Goal: Task Accomplishment & Management: Manage account settings

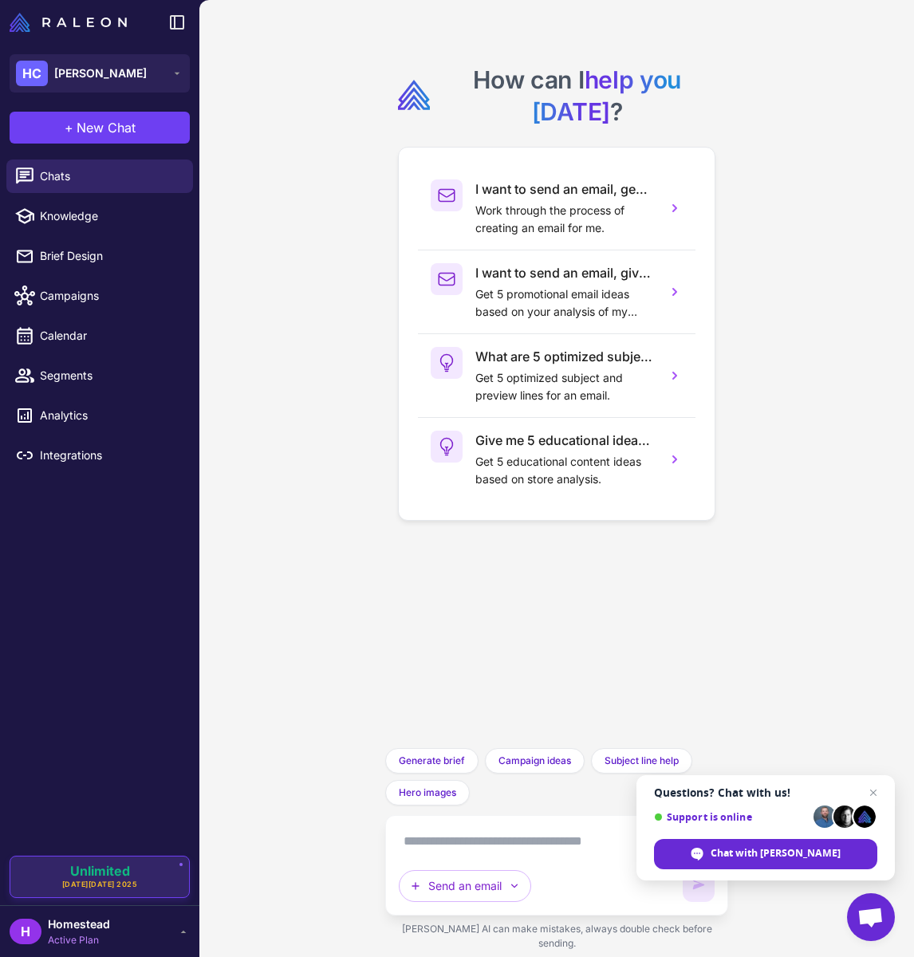
click at [132, 893] on div "Unlimited [DATE][DATE] 2025" at bounding box center [100, 877] width 180 height 43
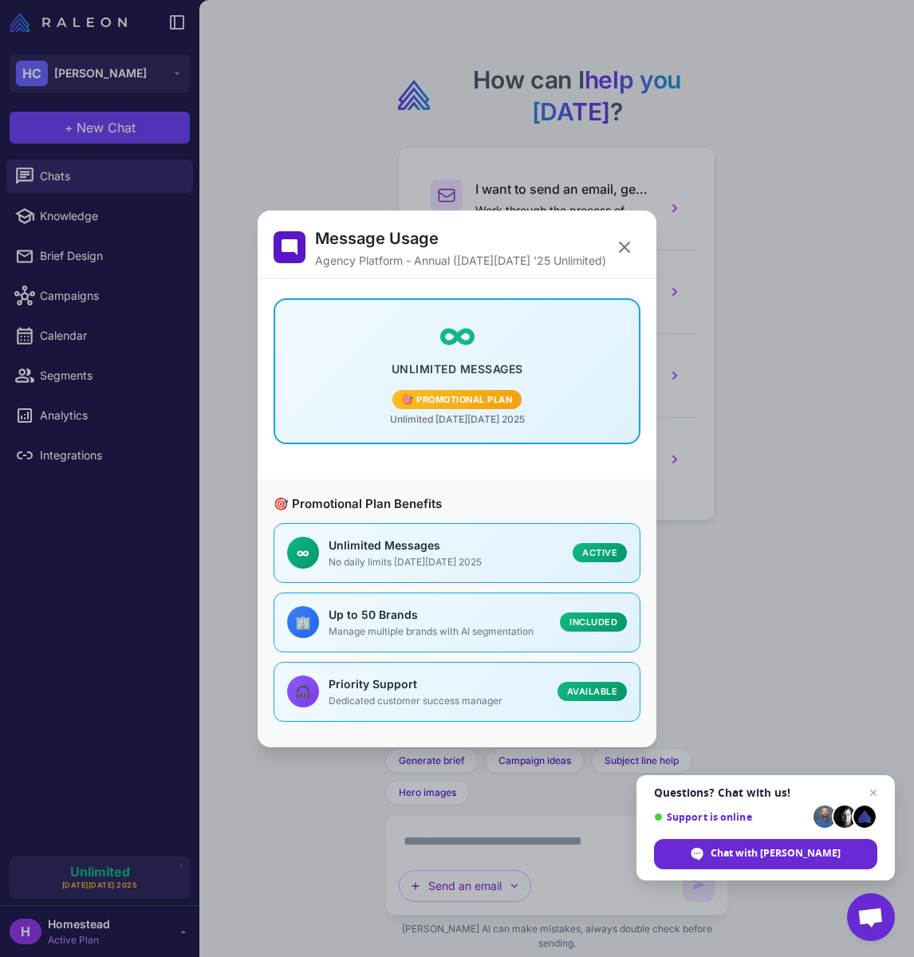
click at [101, 920] on div "Message Usage Agency Platform - Annual ([DATE][DATE] '25 Unlimited) ∞ Unlimited…" at bounding box center [457, 479] width 914 height 932
click at [621, 244] on icon at bounding box center [624, 247] width 19 height 19
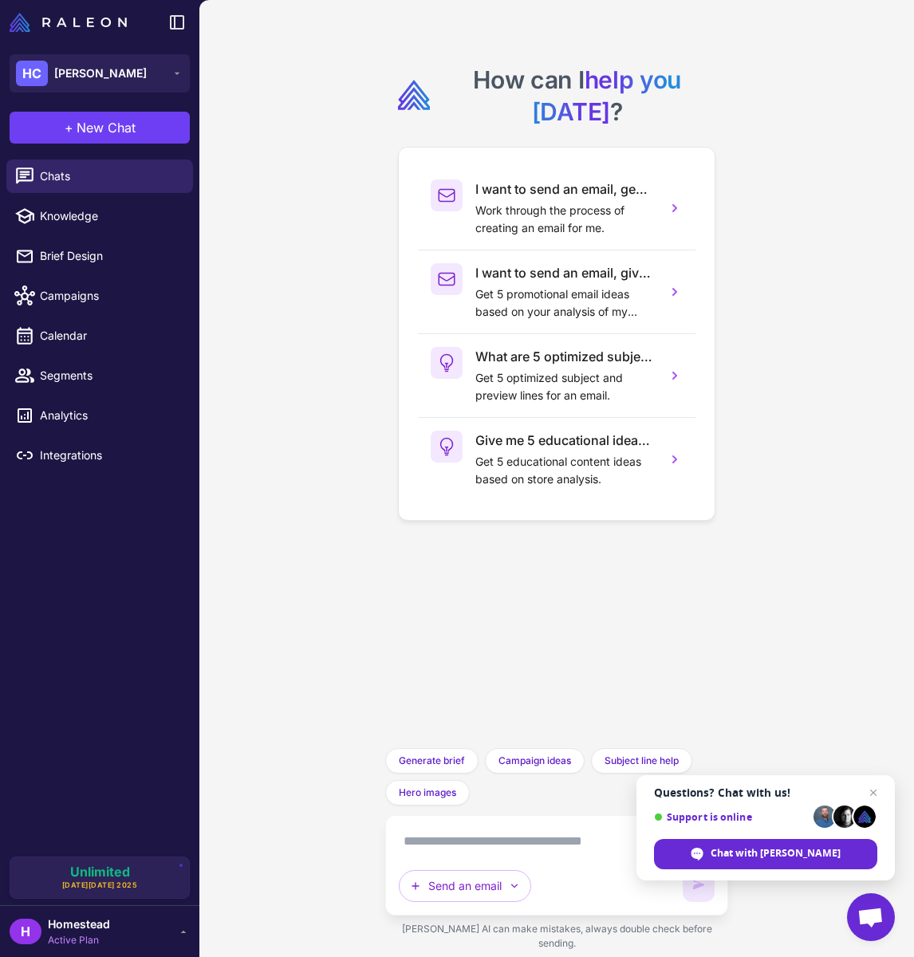
click at [84, 948] on div "H Homestead Active Plan" at bounding box center [99, 931] width 199 height 52
click at [90, 937] on span "Active Plan" at bounding box center [79, 940] width 62 height 14
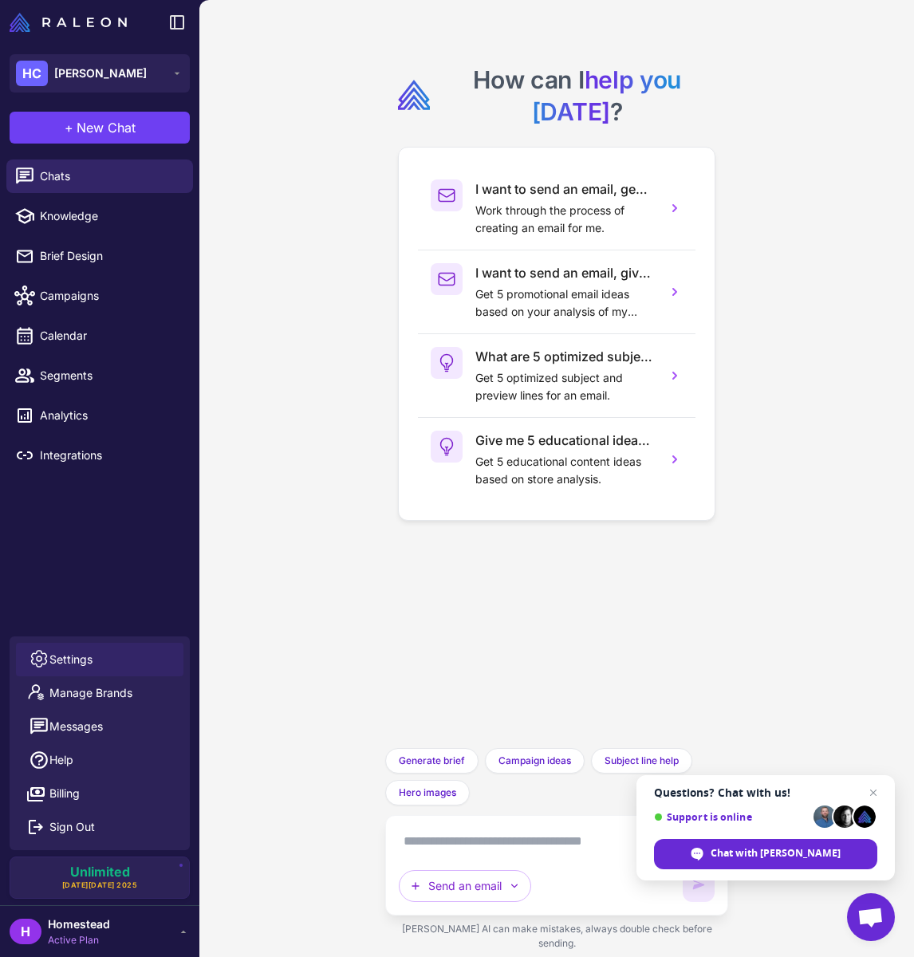
click at [82, 668] on span "Settings" at bounding box center [70, 660] width 43 height 18
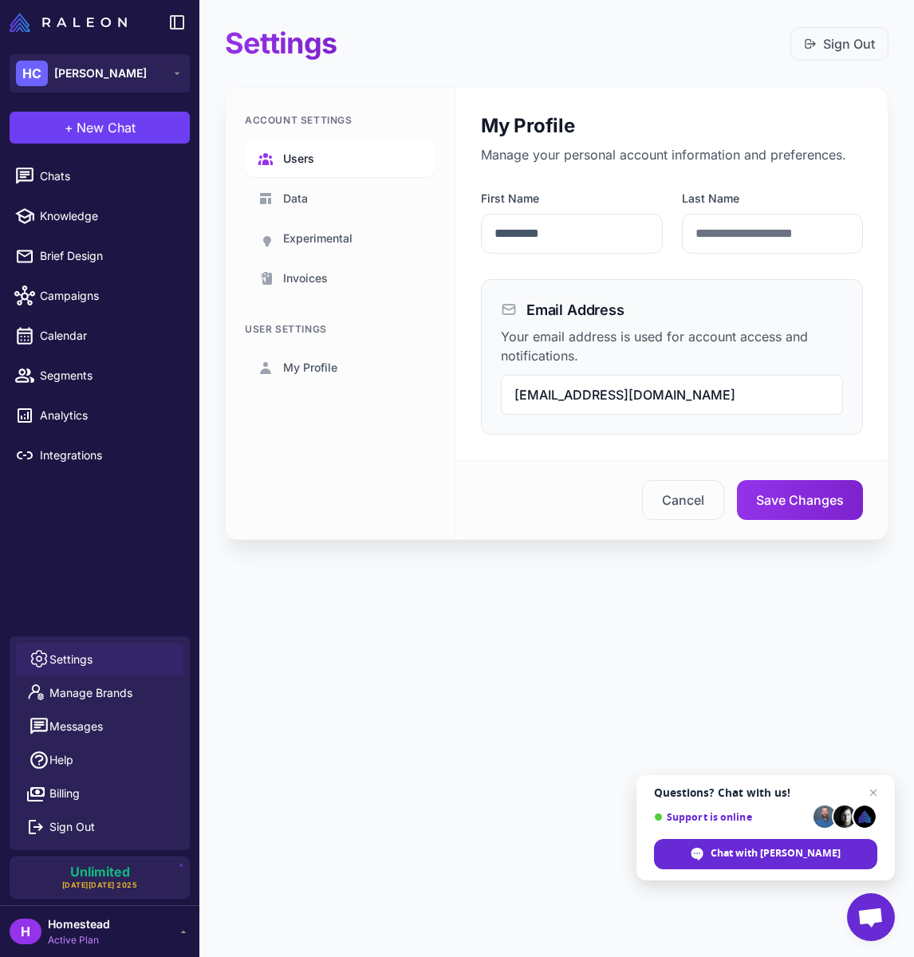
click at [304, 151] on span "Users" at bounding box center [298, 159] width 31 height 18
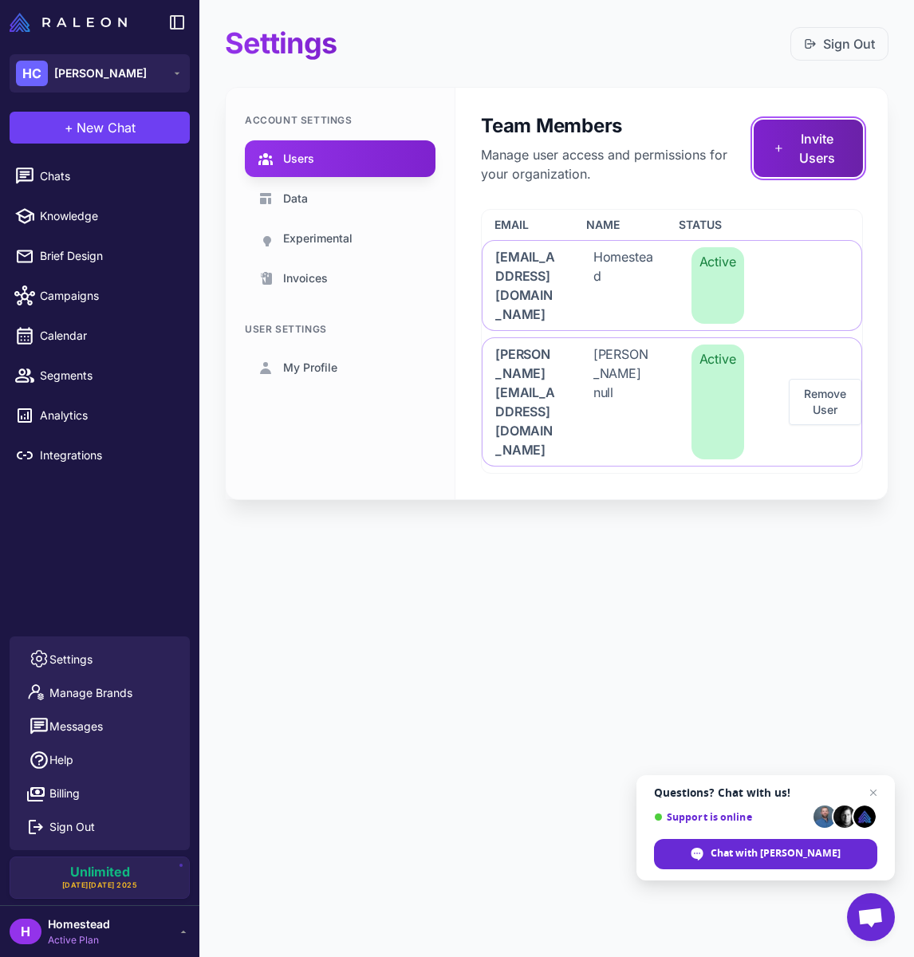
click at [806, 149] on button "Invite Users" at bounding box center [808, 148] width 109 height 57
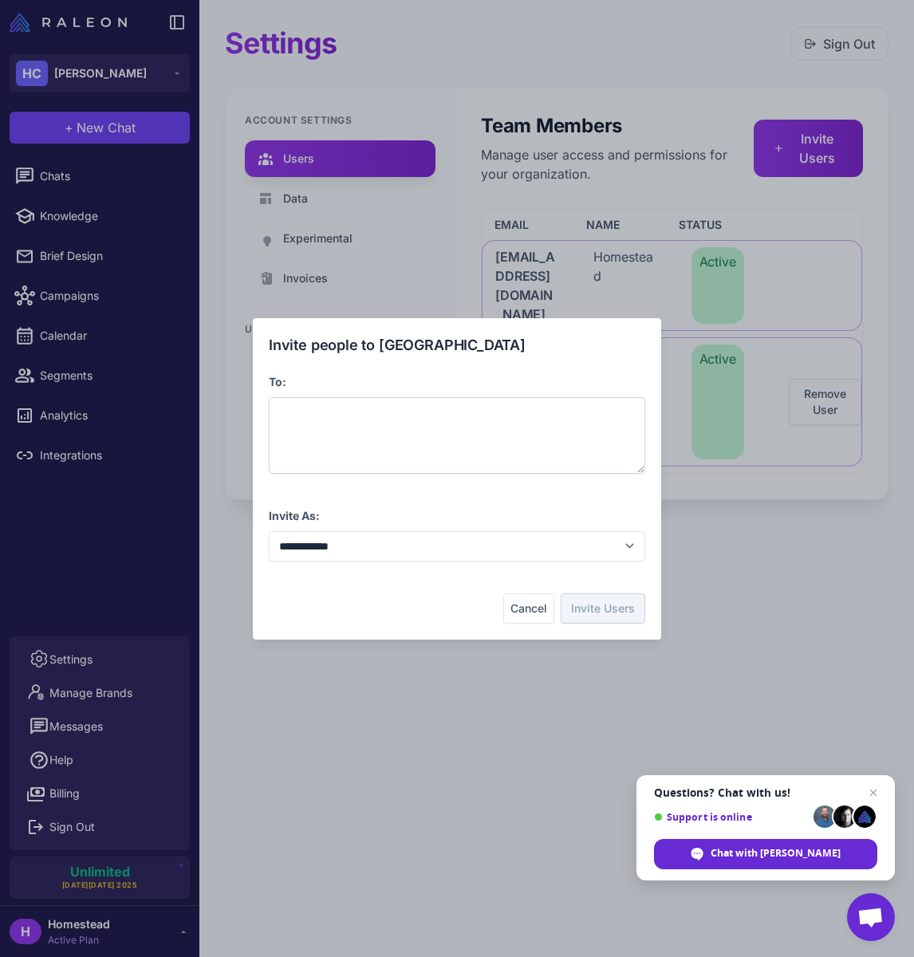
click at [642, 473] on div at bounding box center [457, 435] width 377 height 77
click at [641, 471] on div at bounding box center [457, 435] width 377 height 77
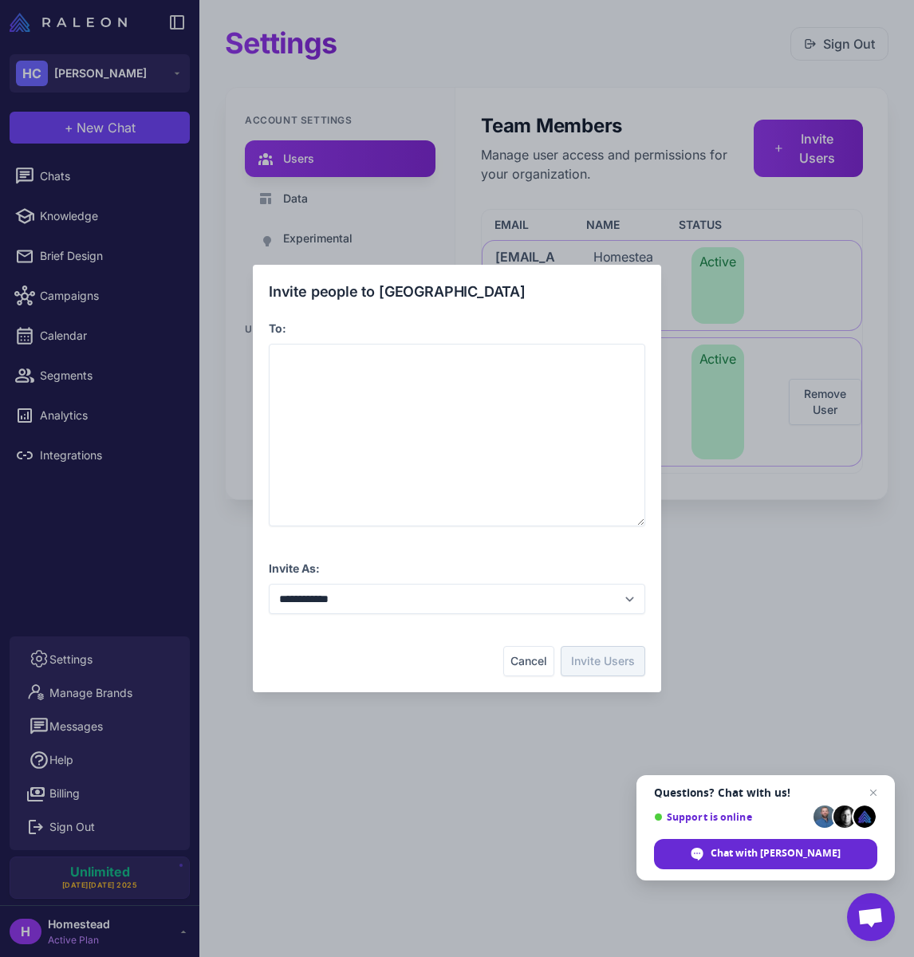
drag, startPoint x: 641, startPoint y: 469, endPoint x: 633, endPoint y: 575, distance: 106.4
click at [633, 575] on div "**********" at bounding box center [457, 479] width 377 height 396
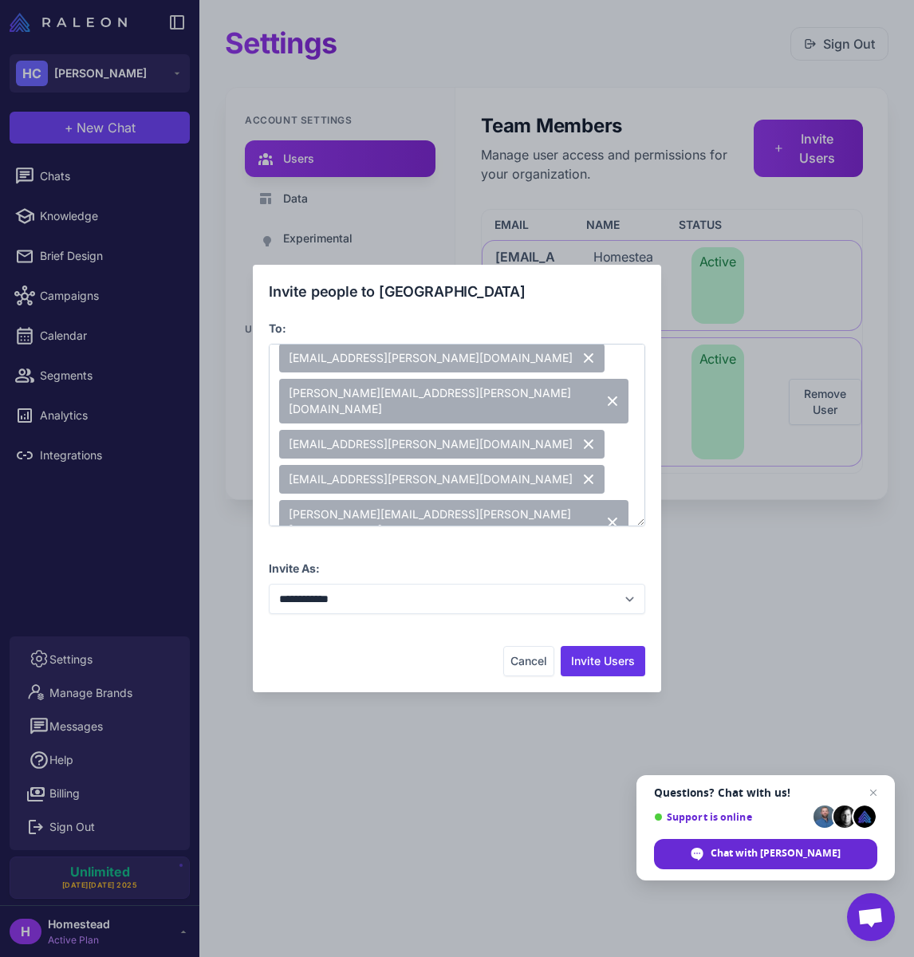
scroll to position [156, 0]
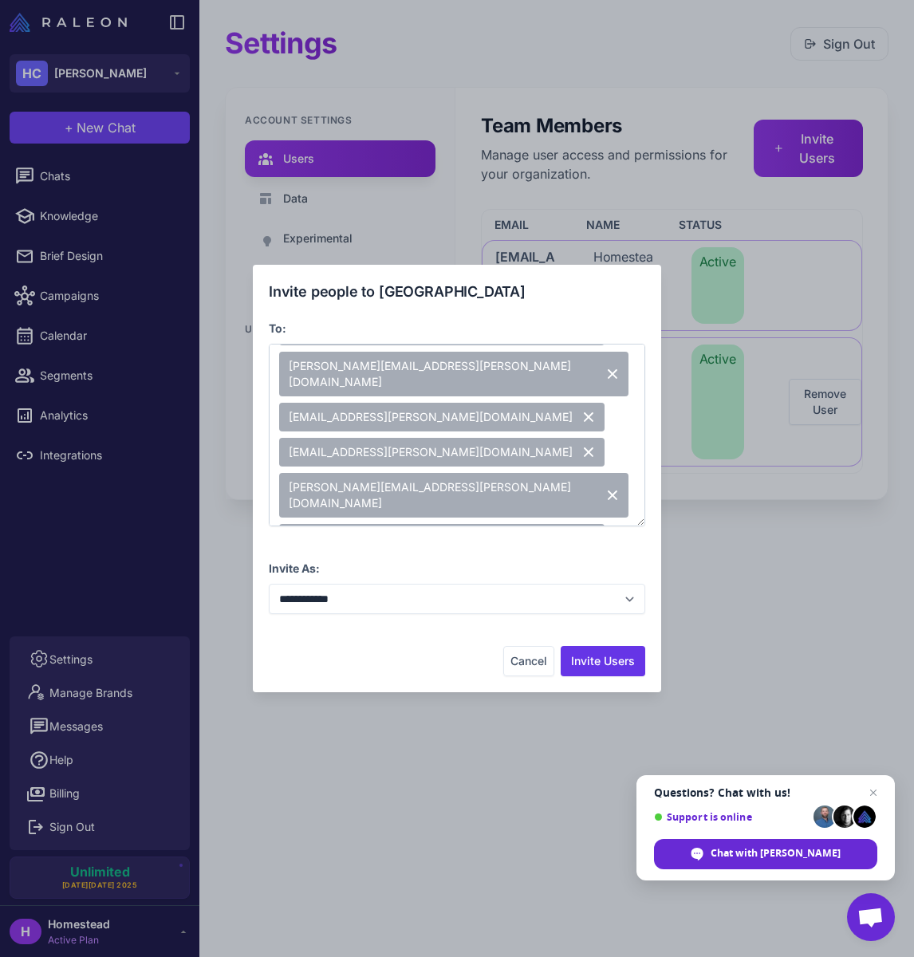
drag, startPoint x: 320, startPoint y: 519, endPoint x: 361, endPoint y: 521, distance: 40.8
click at [320, 534] on span "**********" at bounding box center [455, 554] width 353 height 40
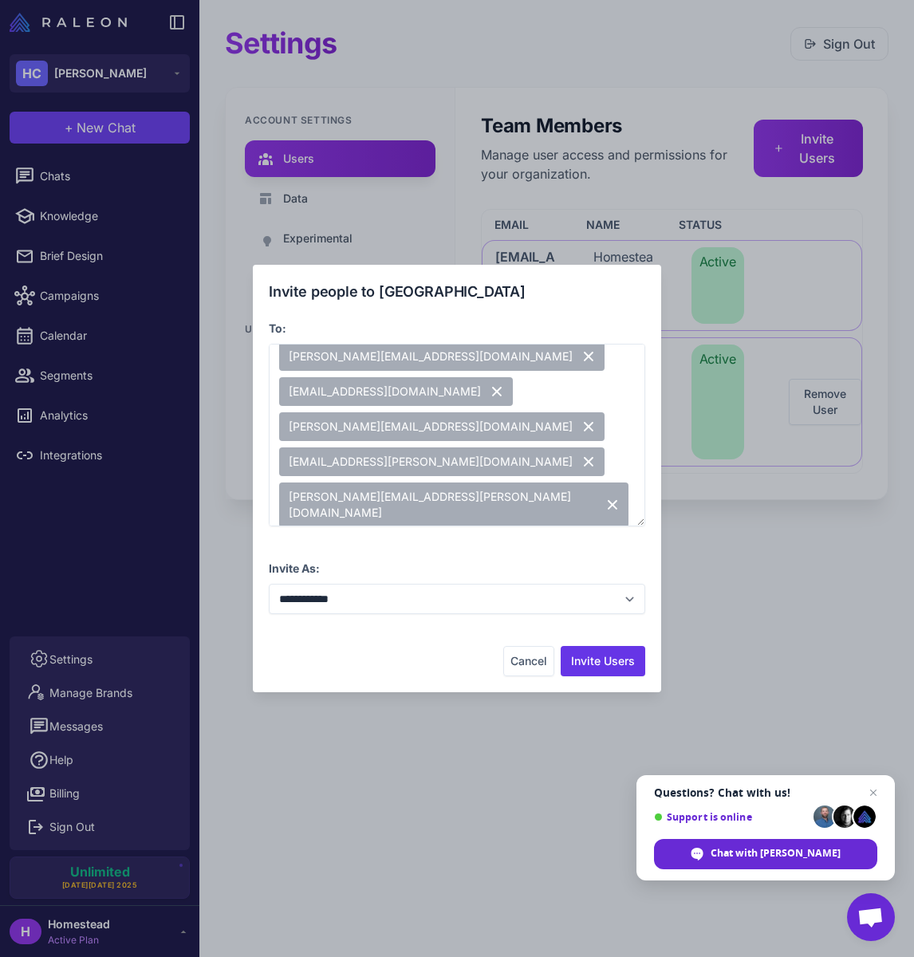
scroll to position [428, 0]
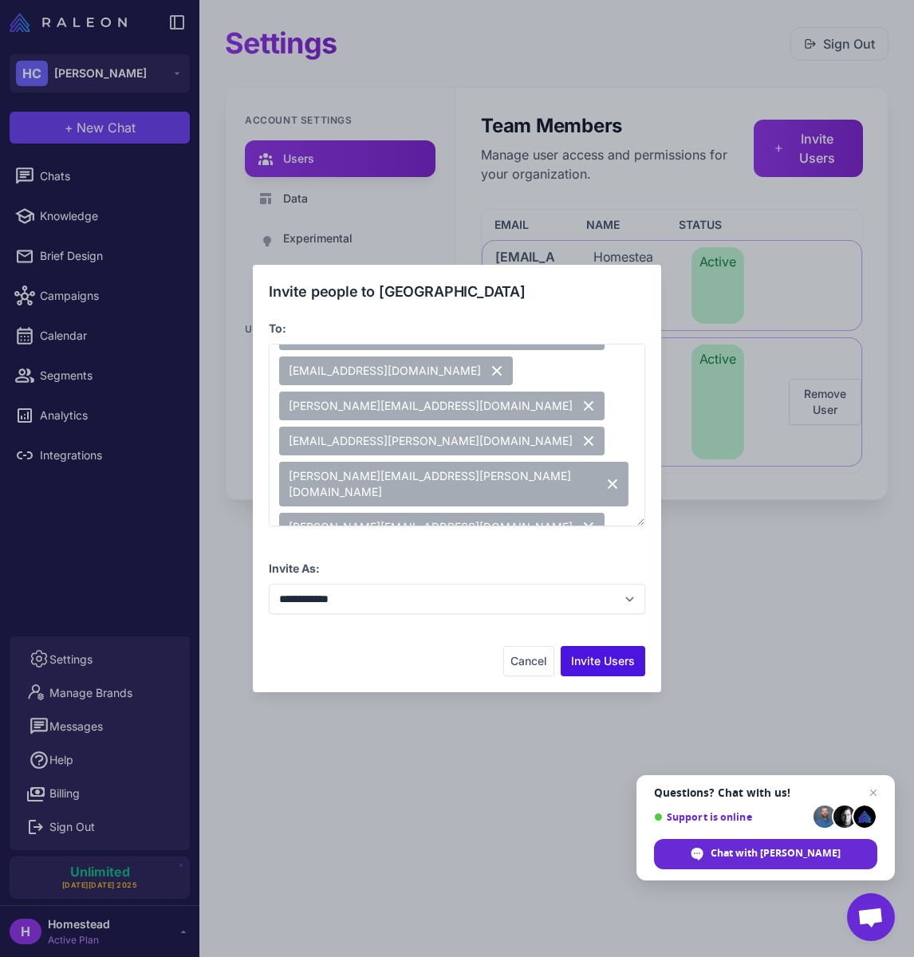
click at [617, 661] on button "Invite Users" at bounding box center [603, 661] width 85 height 30
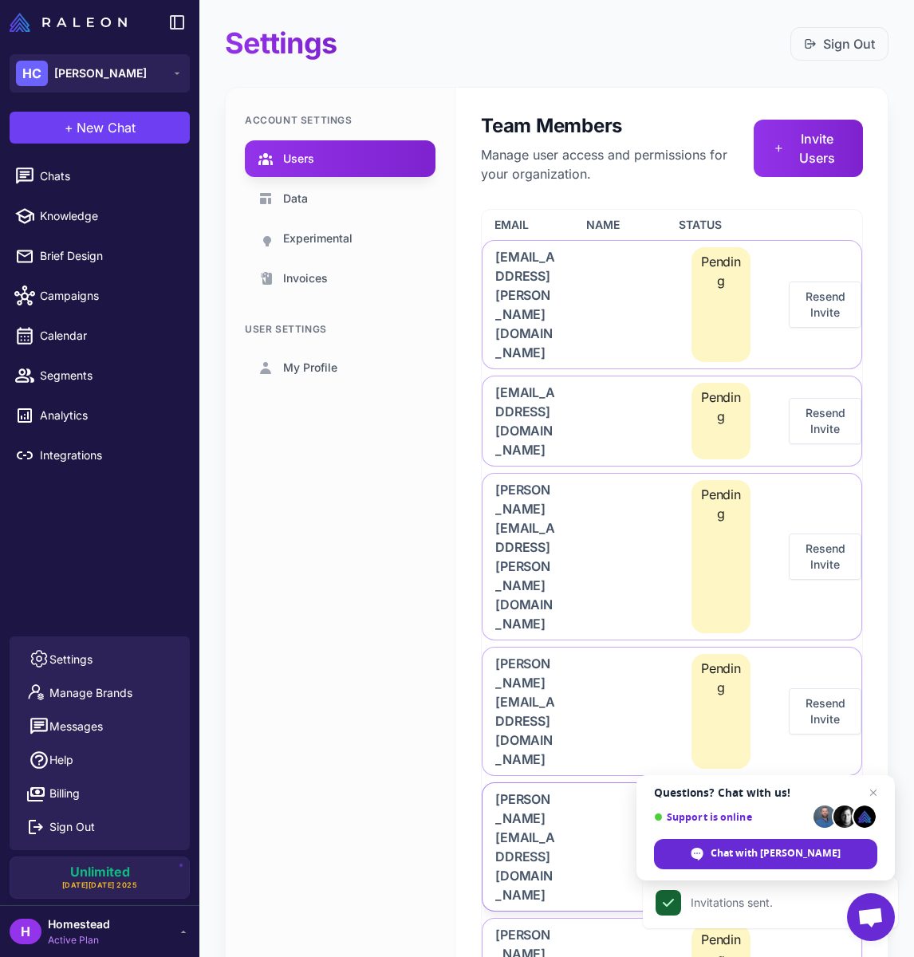
scroll to position [51, 0]
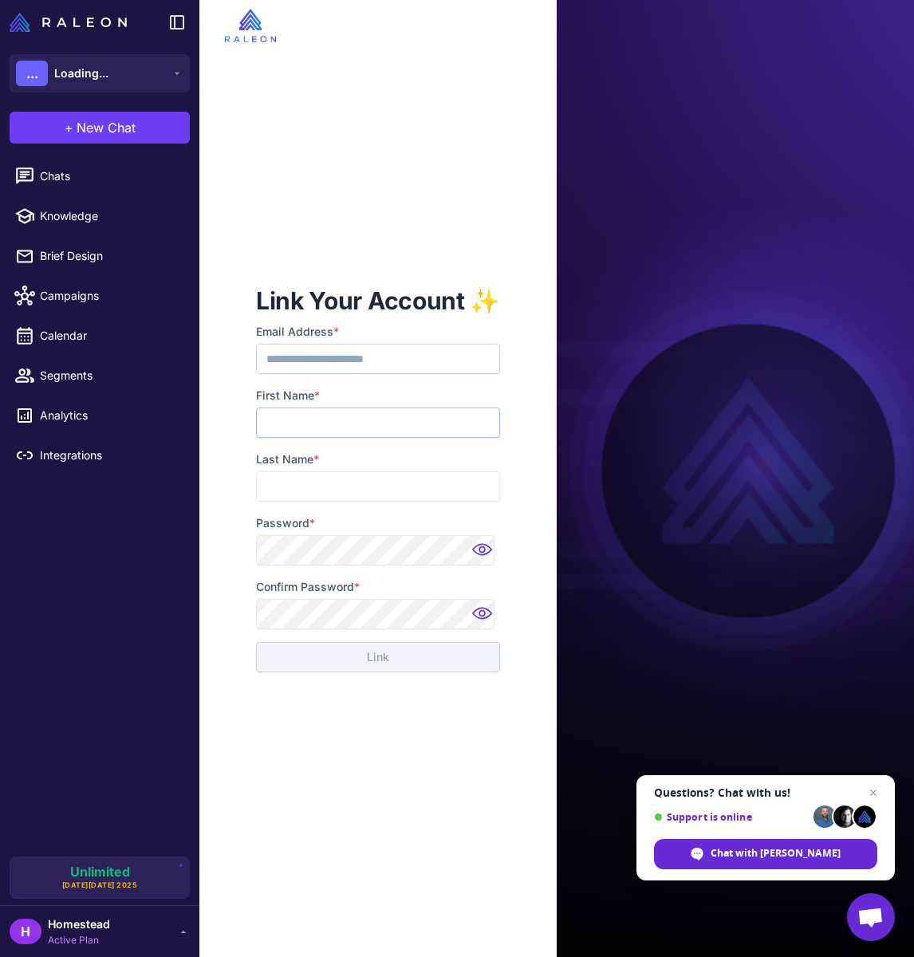
click at [380, 423] on input "First Name *" at bounding box center [378, 423] width 244 height 30
type input "*****"
type input "**********"
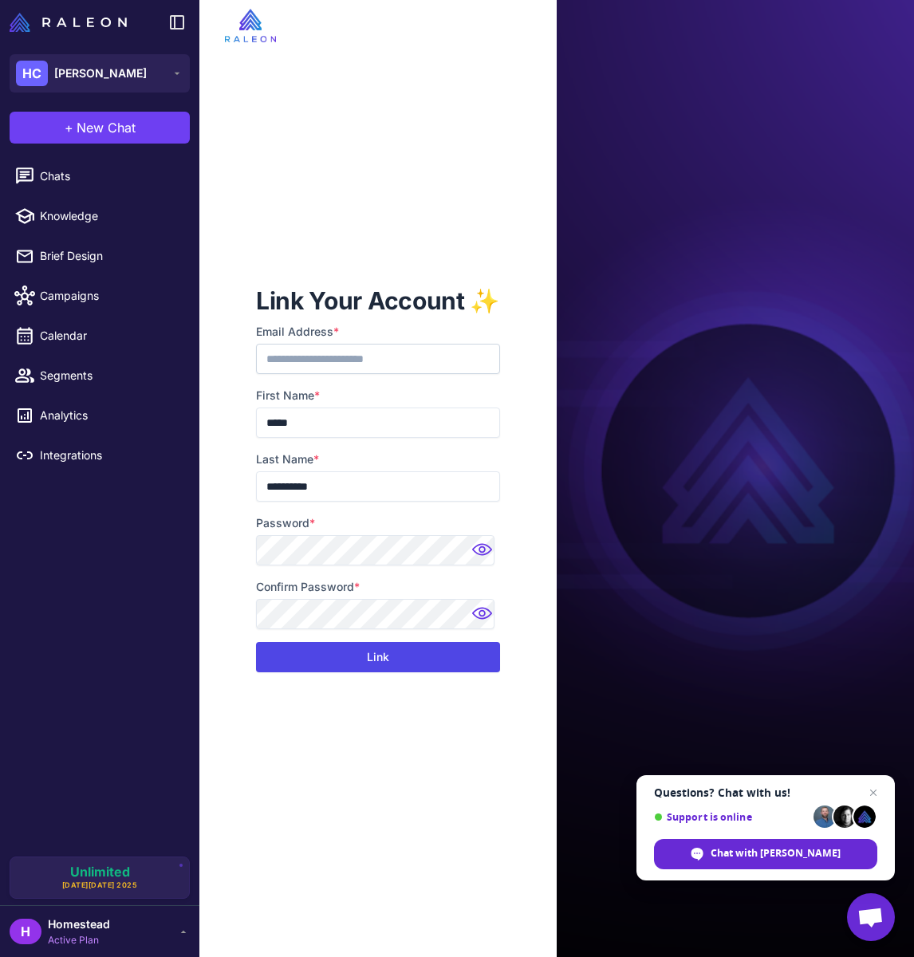
click at [464, 660] on button "Link" at bounding box center [378, 657] width 244 height 30
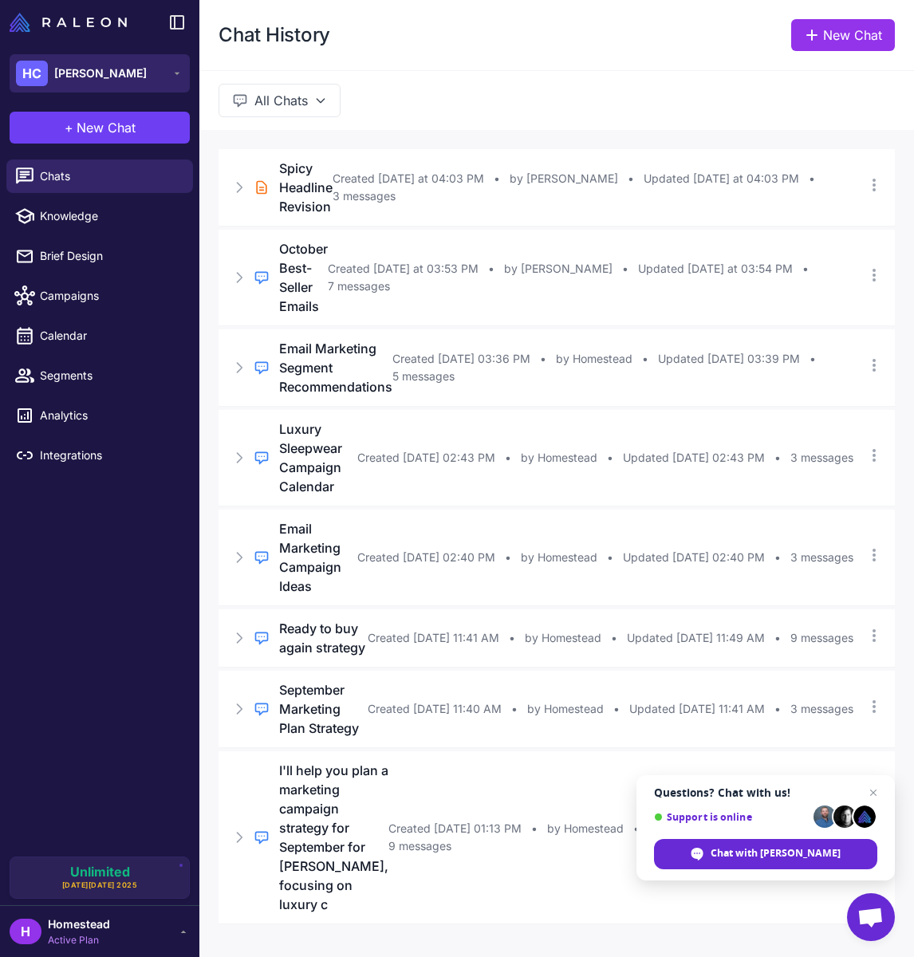
click at [68, 66] on span "[PERSON_NAME]" at bounding box center [100, 74] width 93 height 18
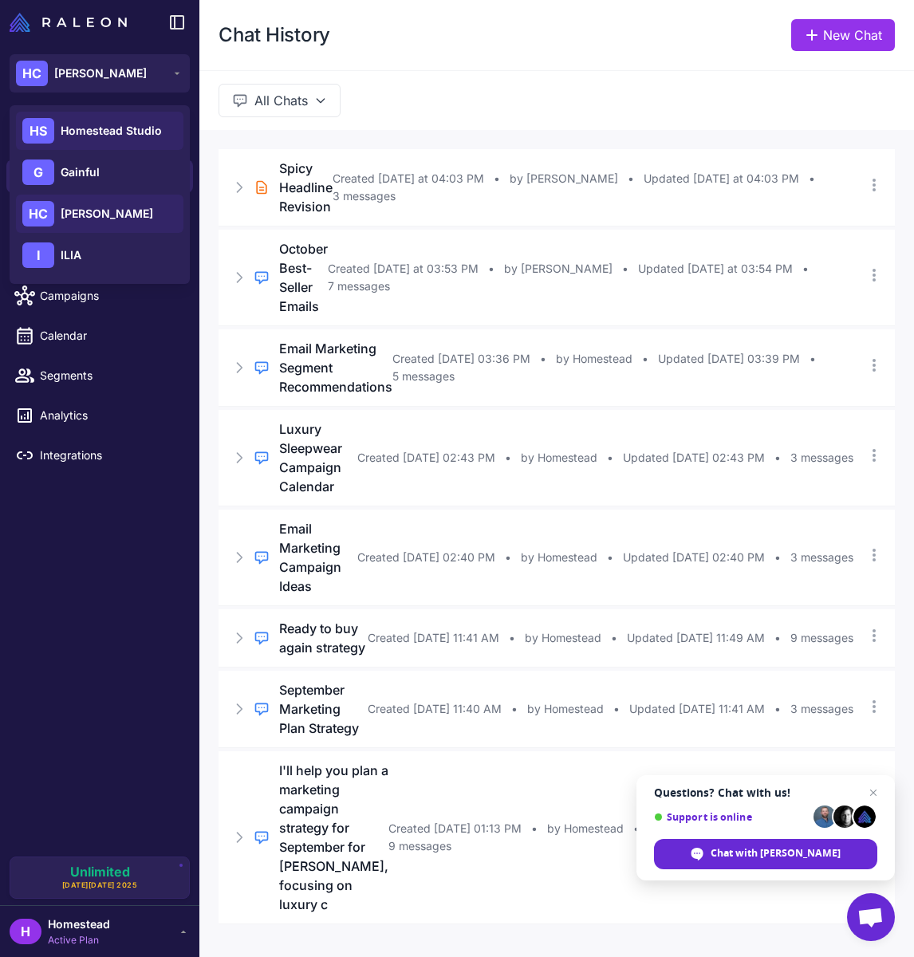
click at [100, 124] on span "Homestead Studio" at bounding box center [111, 131] width 101 height 18
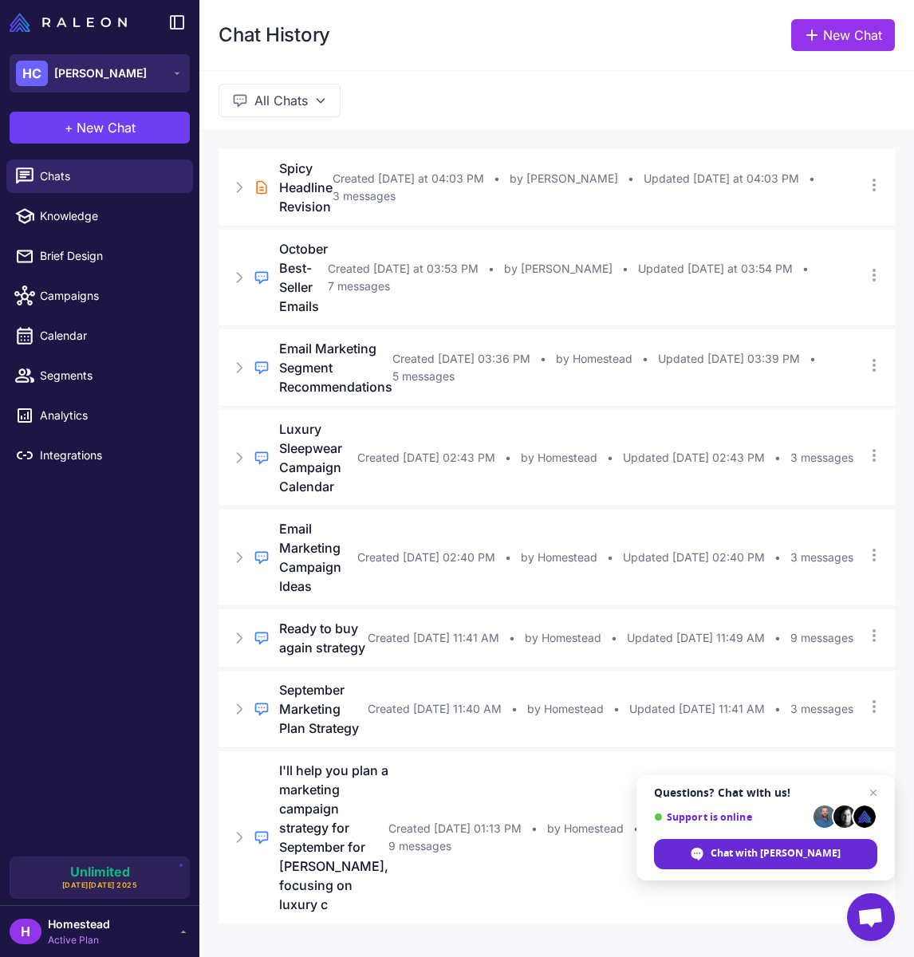
click at [103, 61] on div "HC Heidi Carey" at bounding box center [81, 74] width 131 height 26
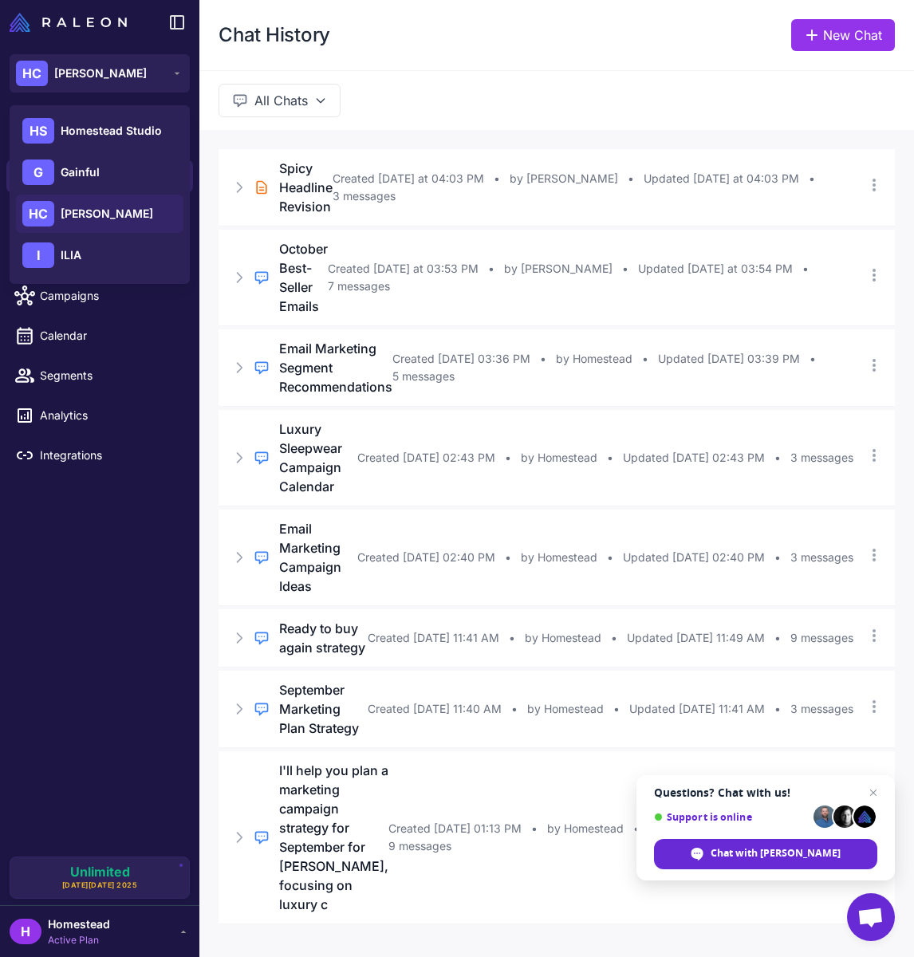
click at [643, 93] on div "All Chats" at bounding box center [556, 100] width 715 height 60
